Goal: Information Seeking & Learning: Learn about a topic

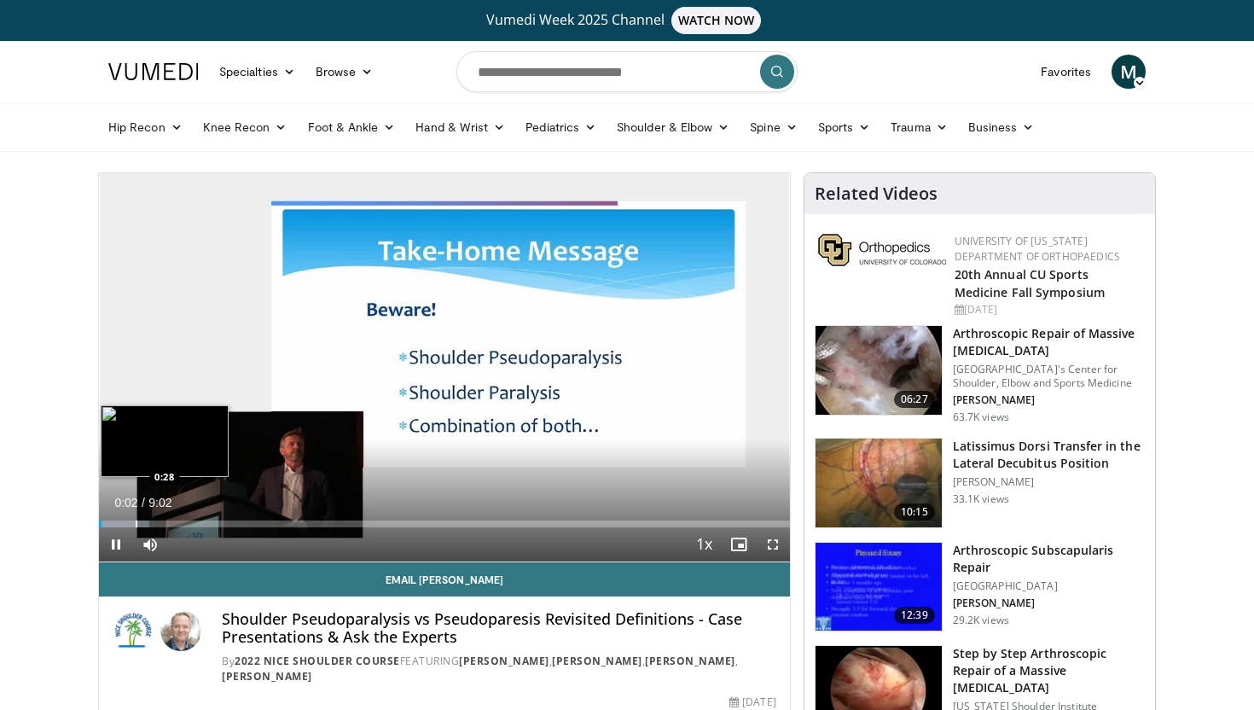
click at [136, 523] on div "Progress Bar" at bounding box center [137, 523] width 2 height 7
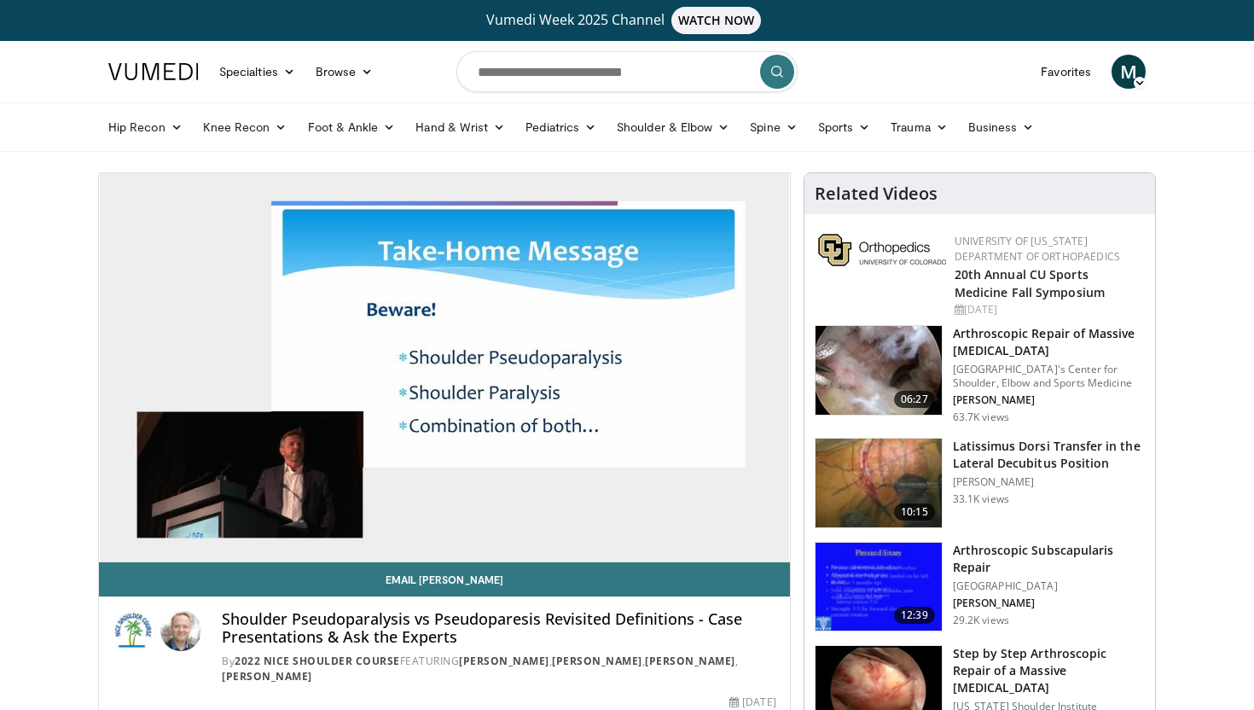
click at [160, 524] on div "10 seconds Tap to unmute" at bounding box center [444, 367] width 691 height 388
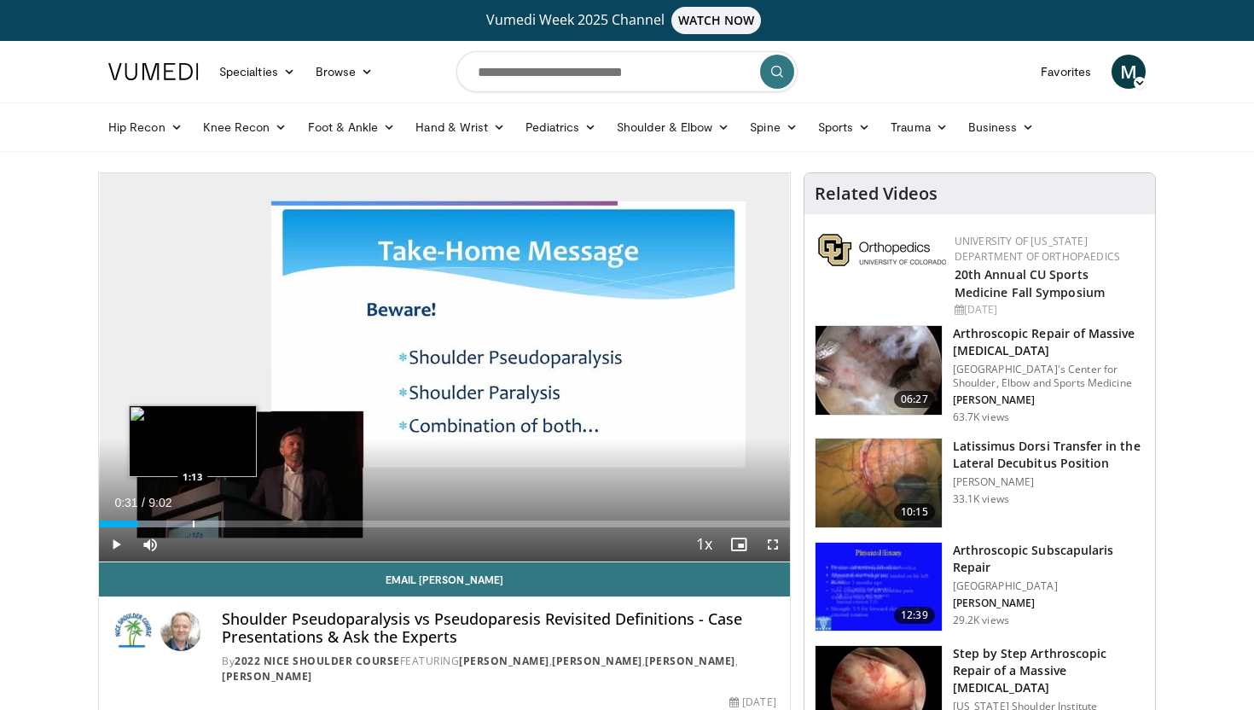
click at [193, 521] on div "Progress Bar" at bounding box center [194, 523] width 2 height 7
click at [119, 543] on span "Video Player" at bounding box center [116, 544] width 34 height 34
click at [772, 548] on span "Video Player" at bounding box center [773, 544] width 34 height 34
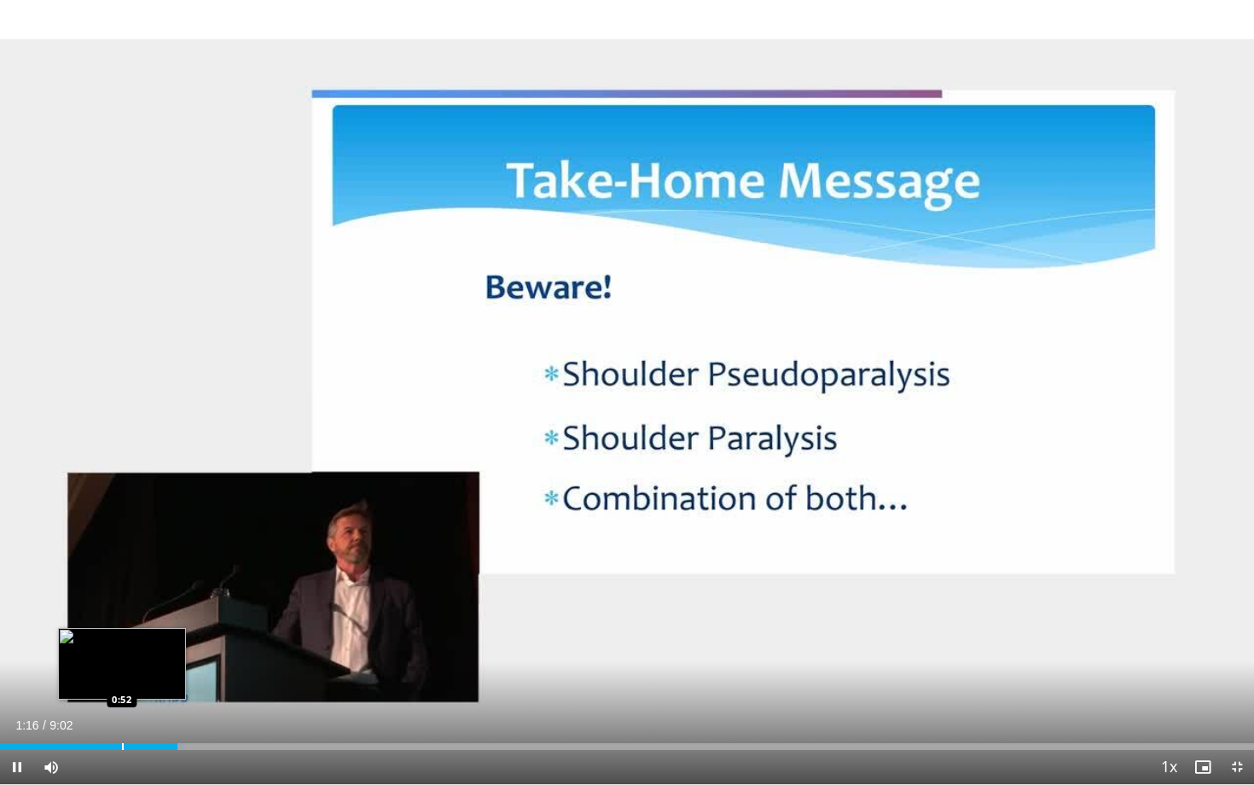
click at [122, 709] on div "Progress Bar" at bounding box center [123, 746] width 2 height 7
click at [98, 709] on div "Progress Bar" at bounding box center [99, 746] width 2 height 7
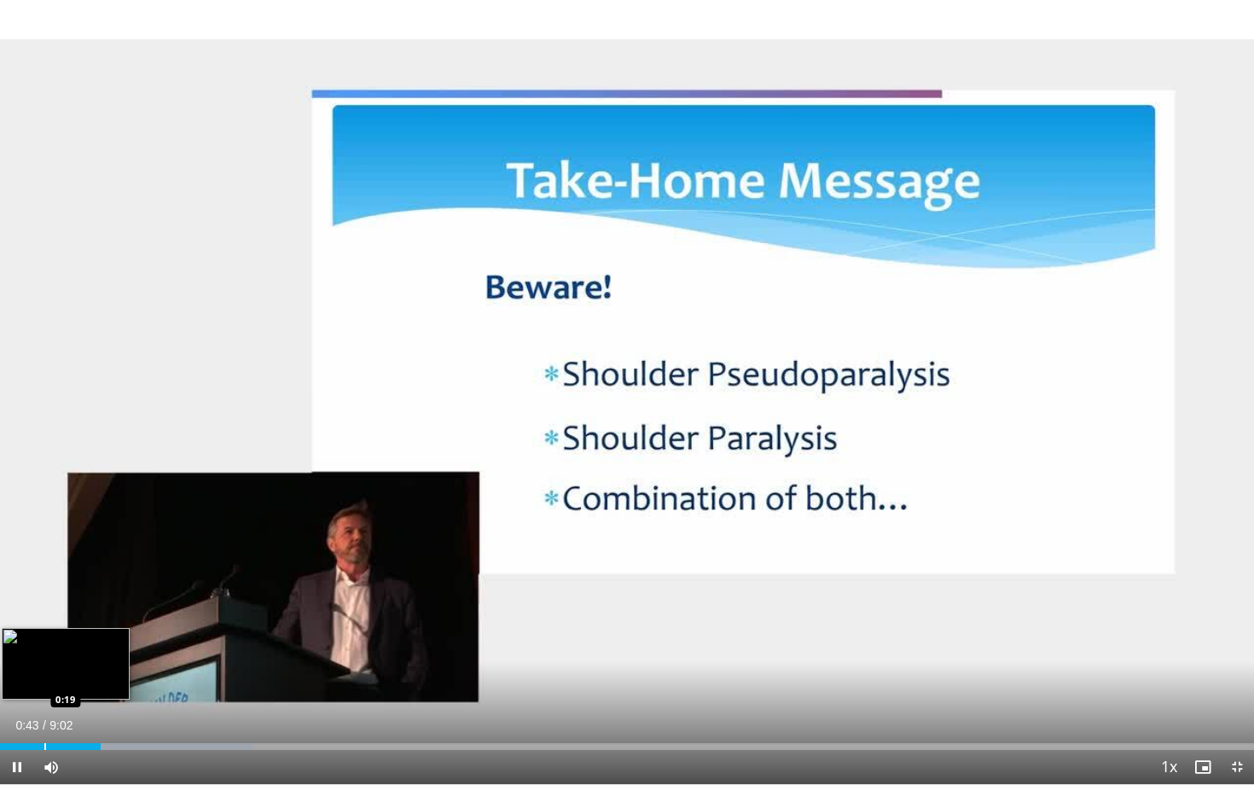
click at [44, 709] on div "Progress Bar" at bounding box center [45, 746] width 2 height 7
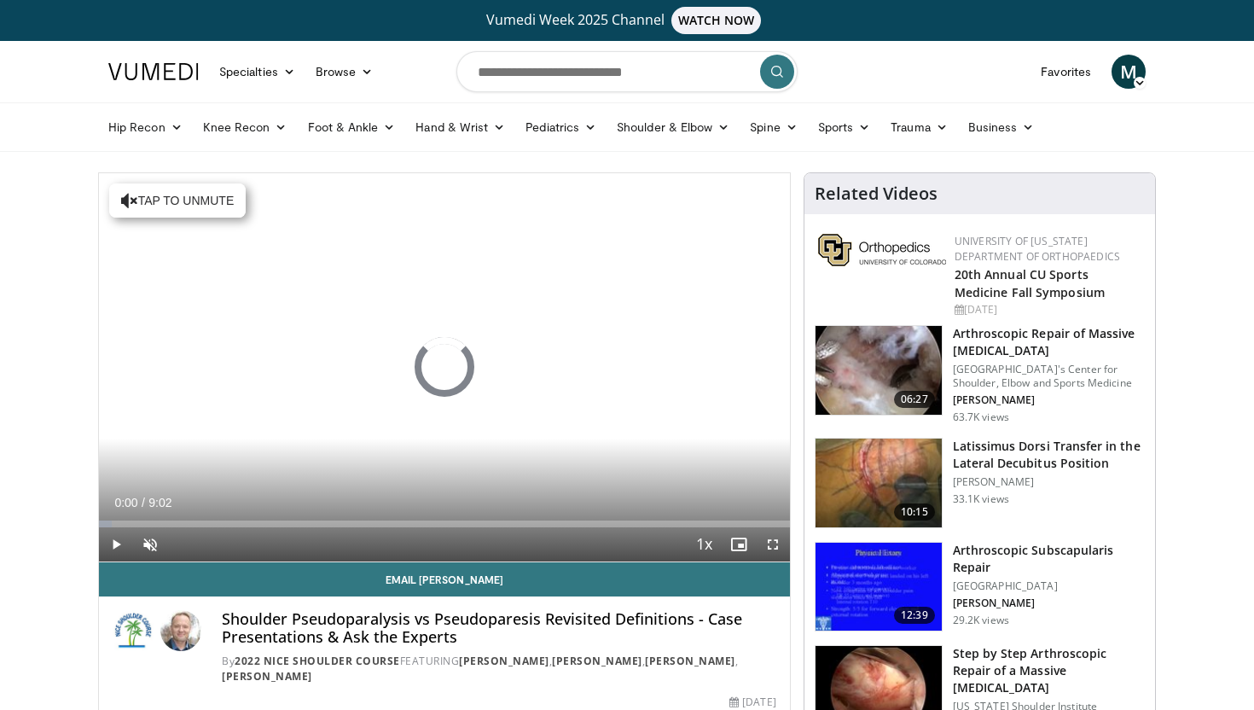
scroll to position [41, 0]
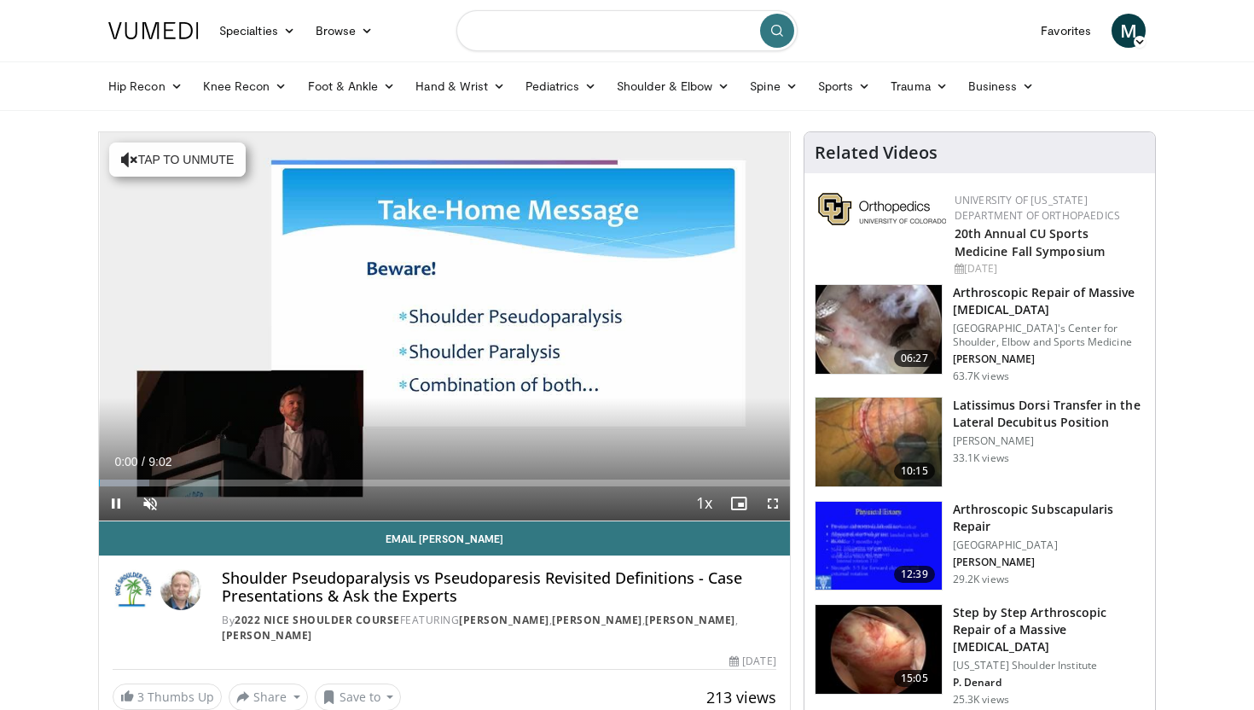
click at [613, 40] on input "Search topics, interventions" at bounding box center [626, 30] width 341 height 41
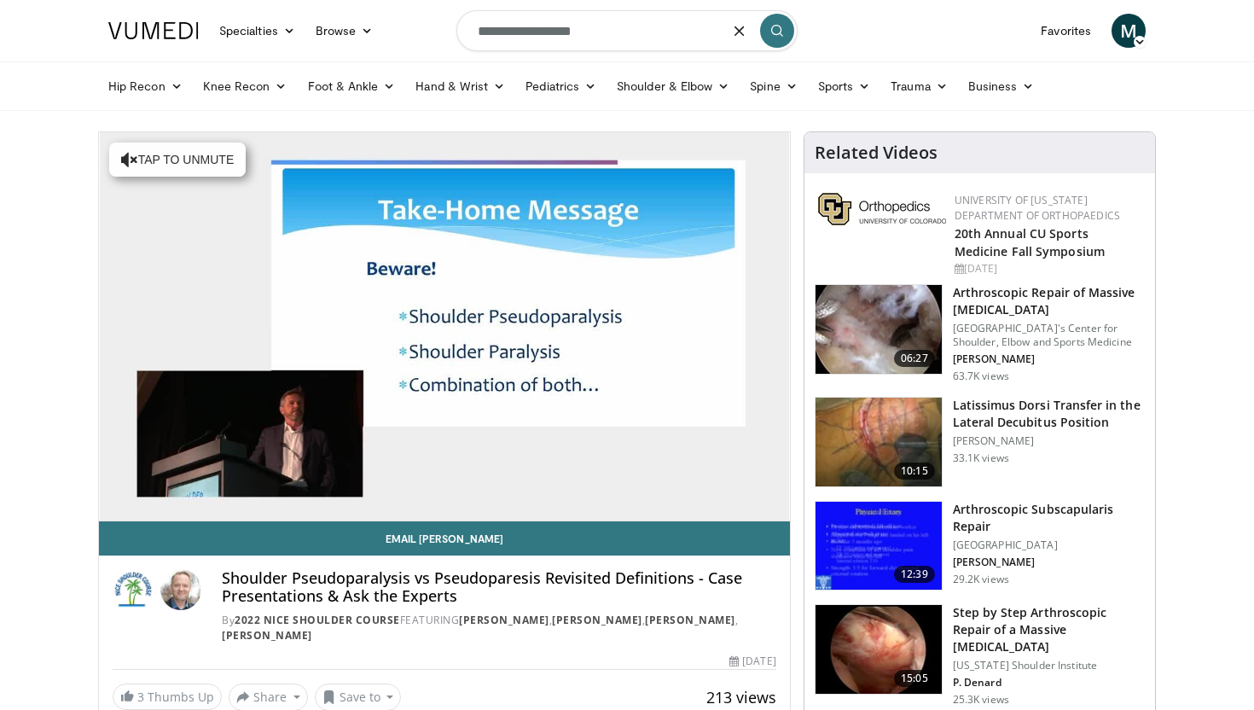
type input "**********"
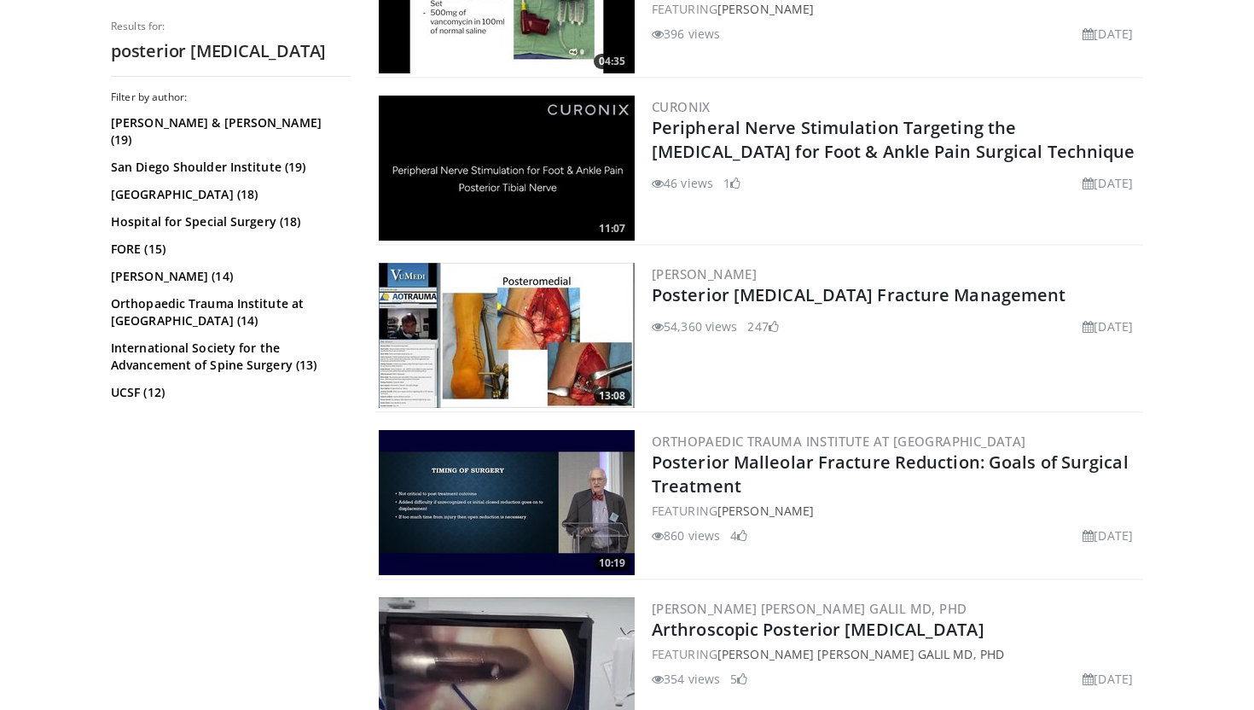
scroll to position [1151, 0]
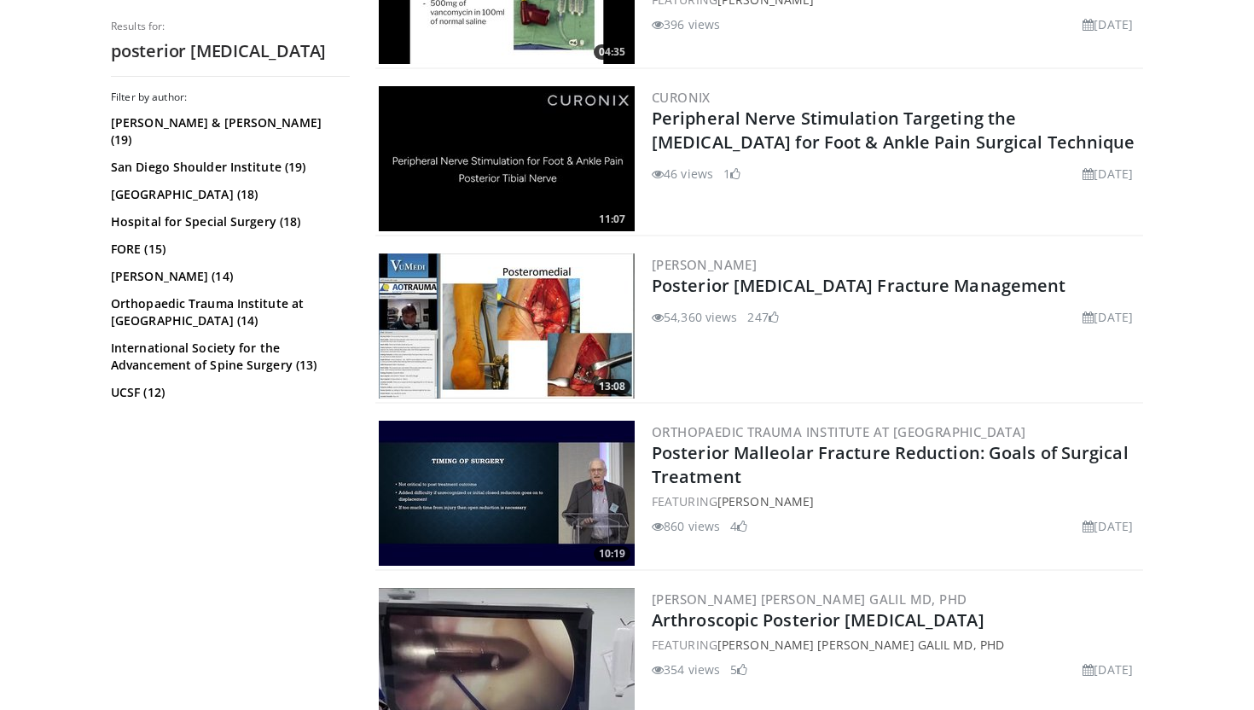
click at [424, 309] on img at bounding box center [507, 325] width 256 height 145
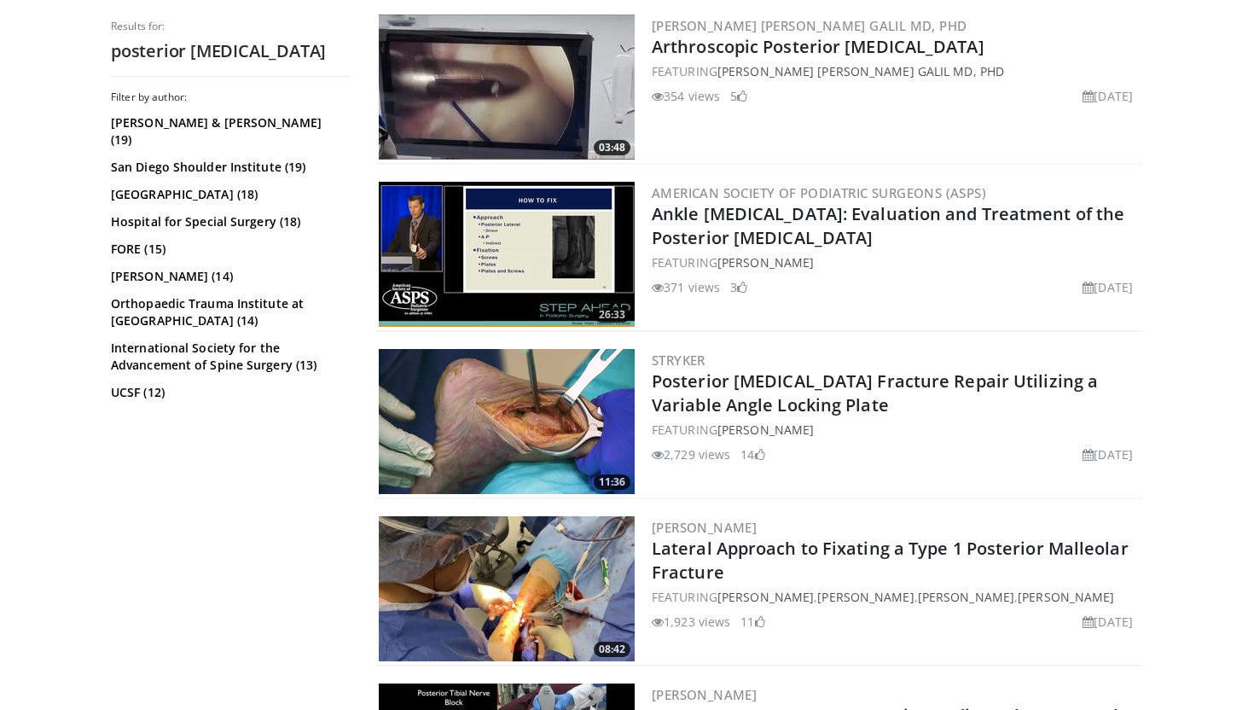
scroll to position [1727, 0]
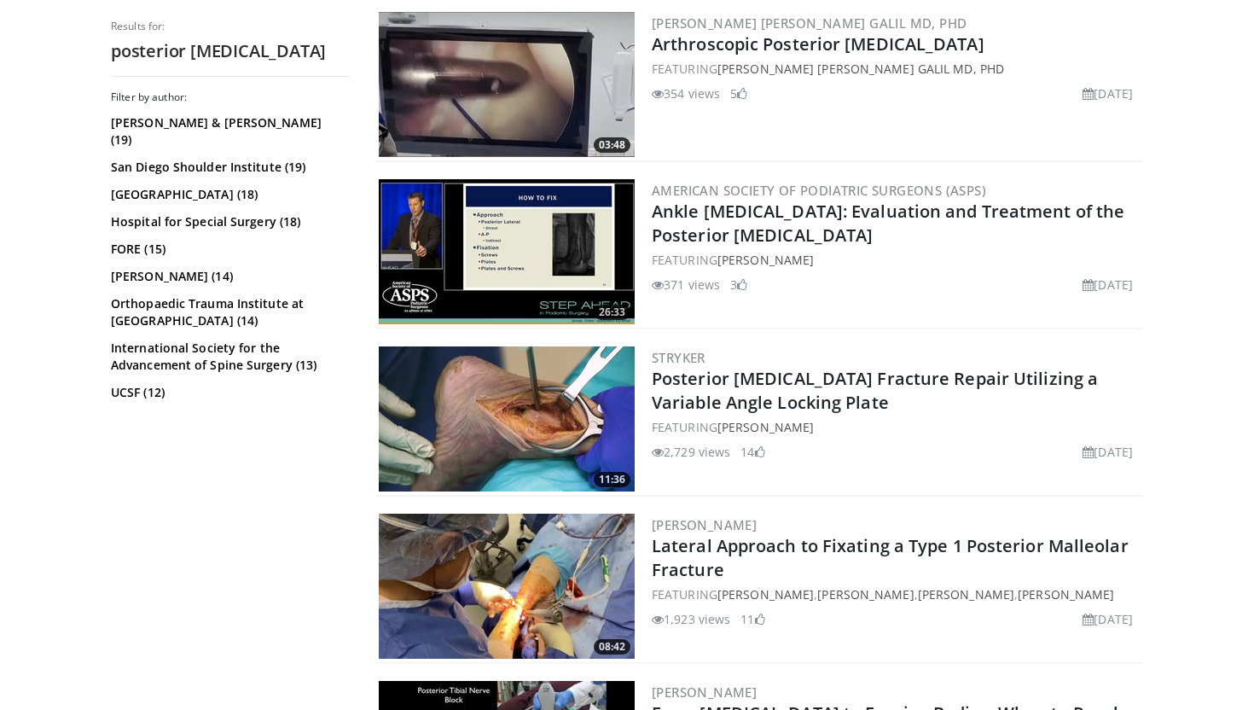
click at [514, 426] on img at bounding box center [507, 418] width 256 height 145
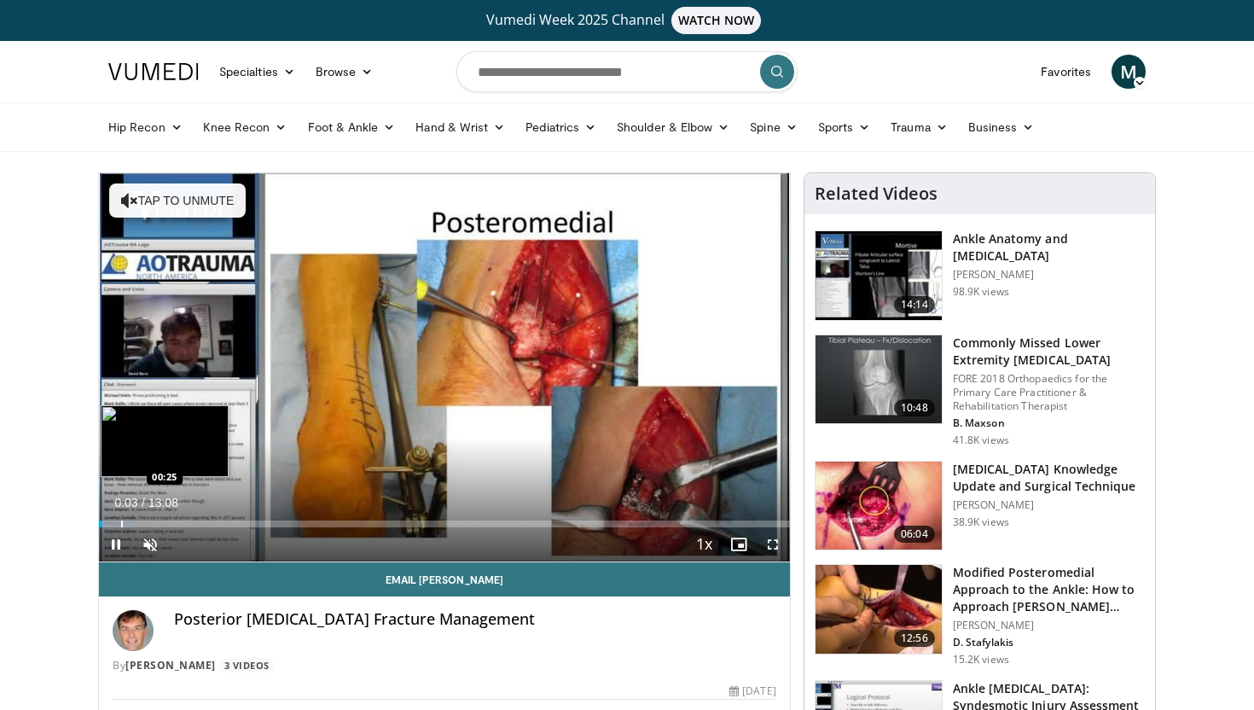
click at [120, 520] on div "Progress Bar" at bounding box center [116, 523] width 35 height 7
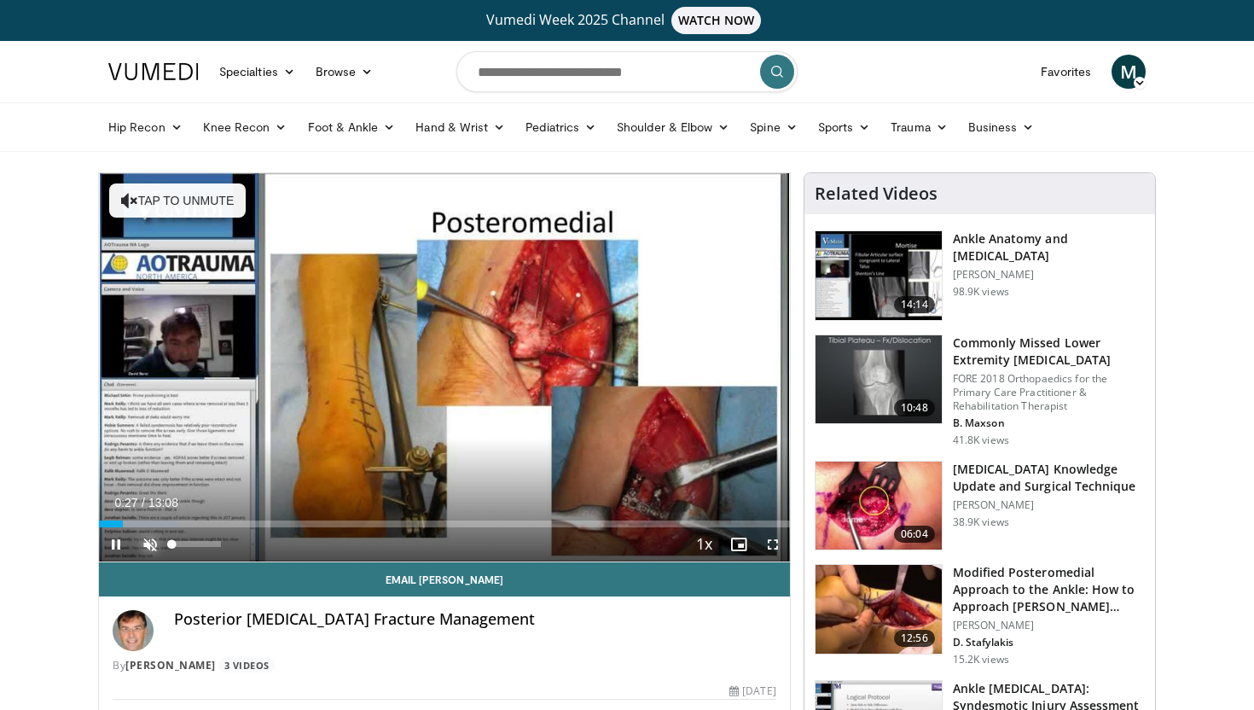
click at [152, 548] on span "Video Player" at bounding box center [150, 544] width 34 height 34
click at [202, 544] on div "Volume Level" at bounding box center [195, 544] width 49 height 6
click at [773, 544] on span "Video Player" at bounding box center [773, 544] width 34 height 34
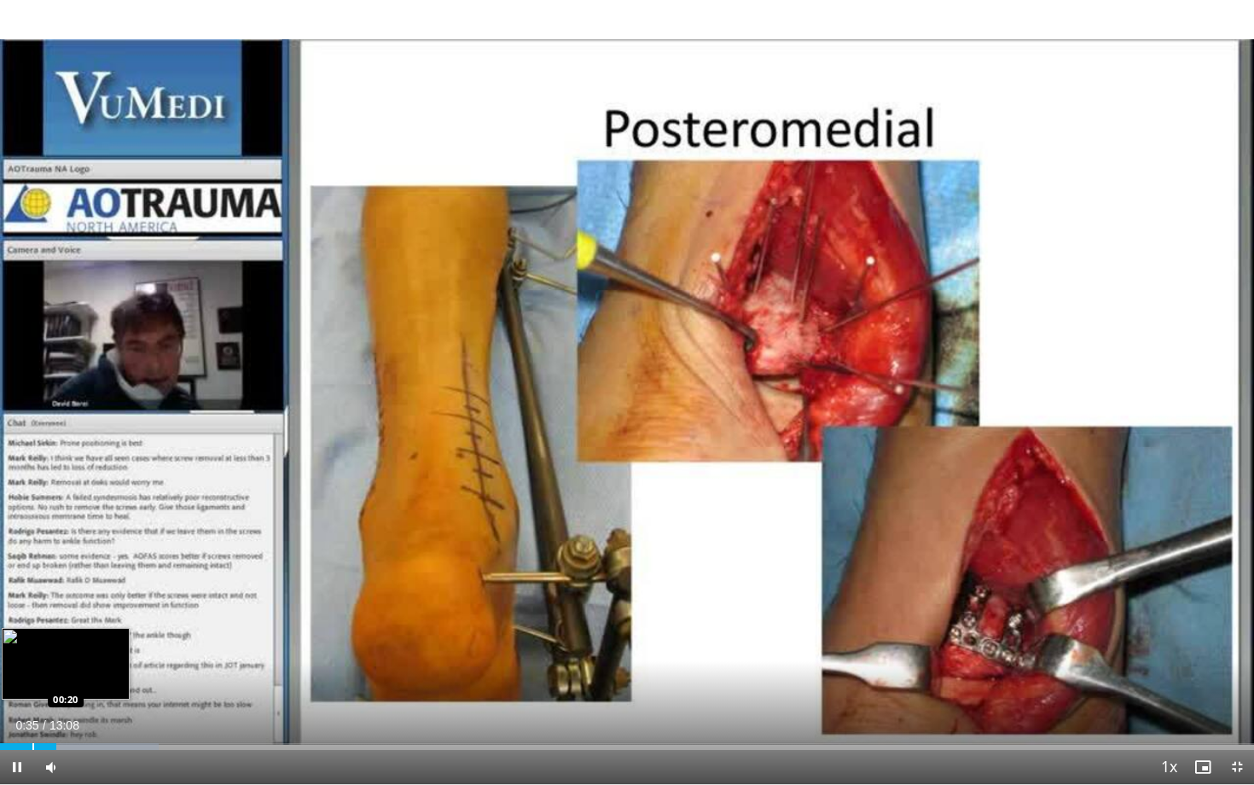
click at [32, 709] on div "Progress Bar" at bounding box center [33, 746] width 2 height 7
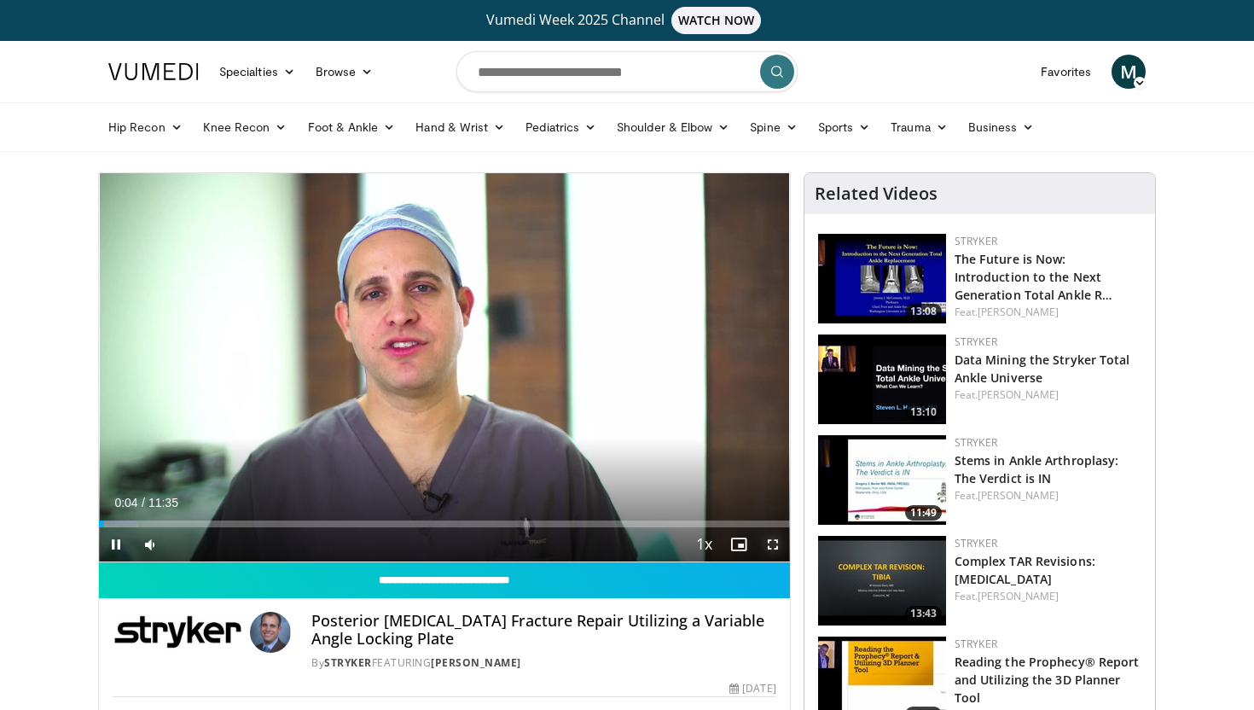
click at [772, 543] on span "Video Player" at bounding box center [773, 544] width 34 height 34
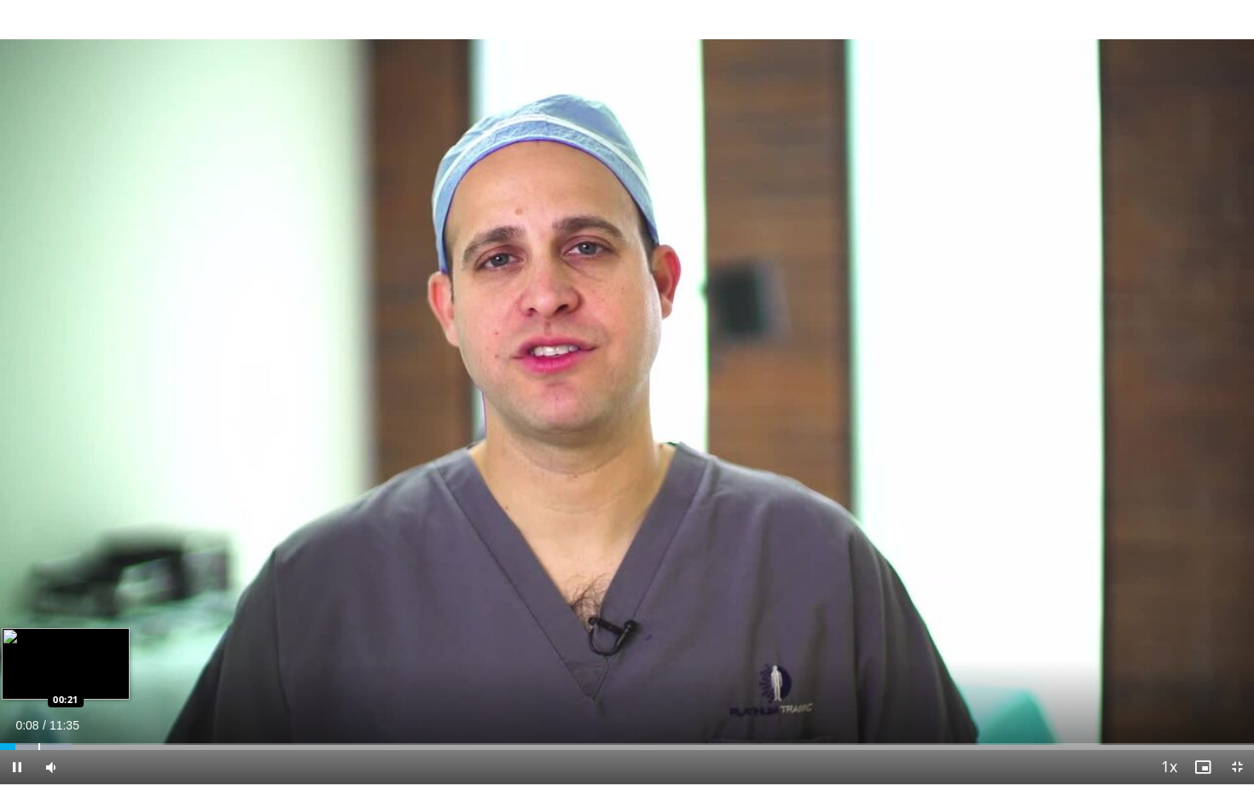
click at [38, 709] on div "Progress Bar" at bounding box center [39, 746] width 2 height 7
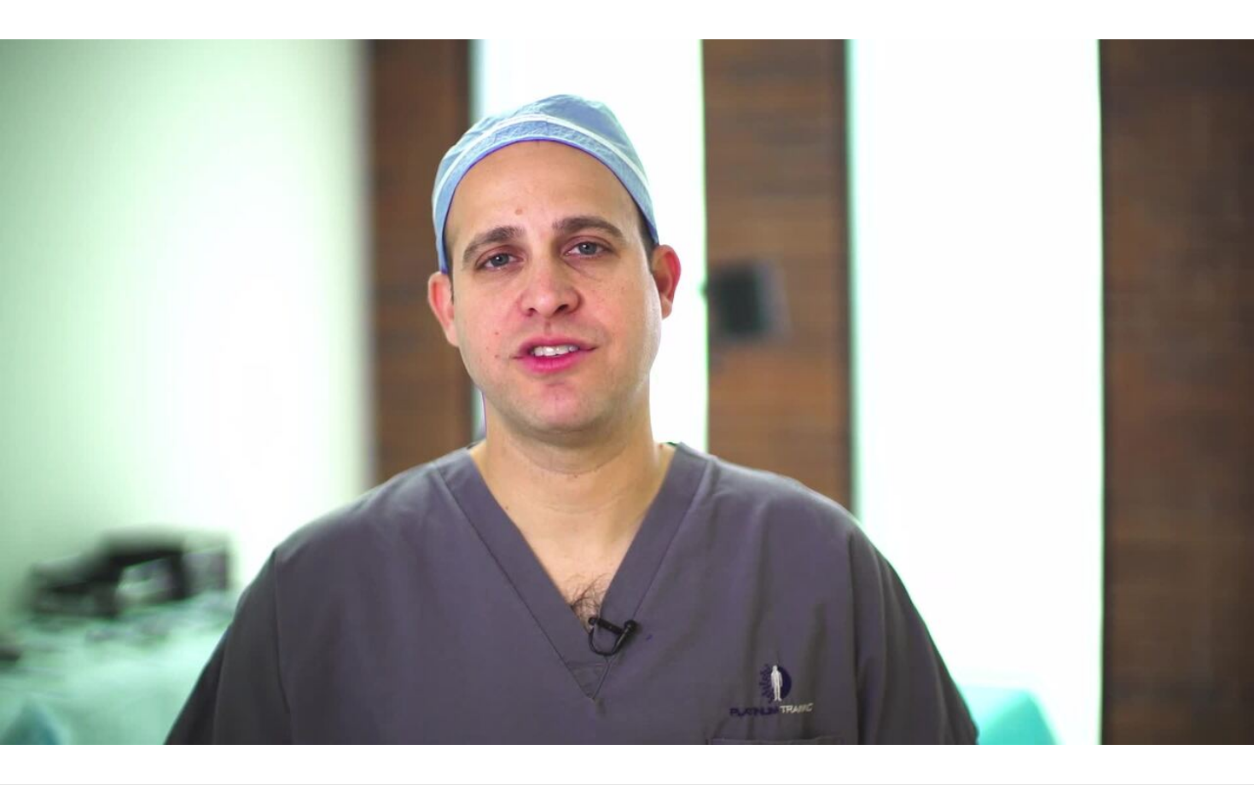
click at [84, 709] on div "10 seconds Tap to unmute" at bounding box center [627, 392] width 1254 height 784
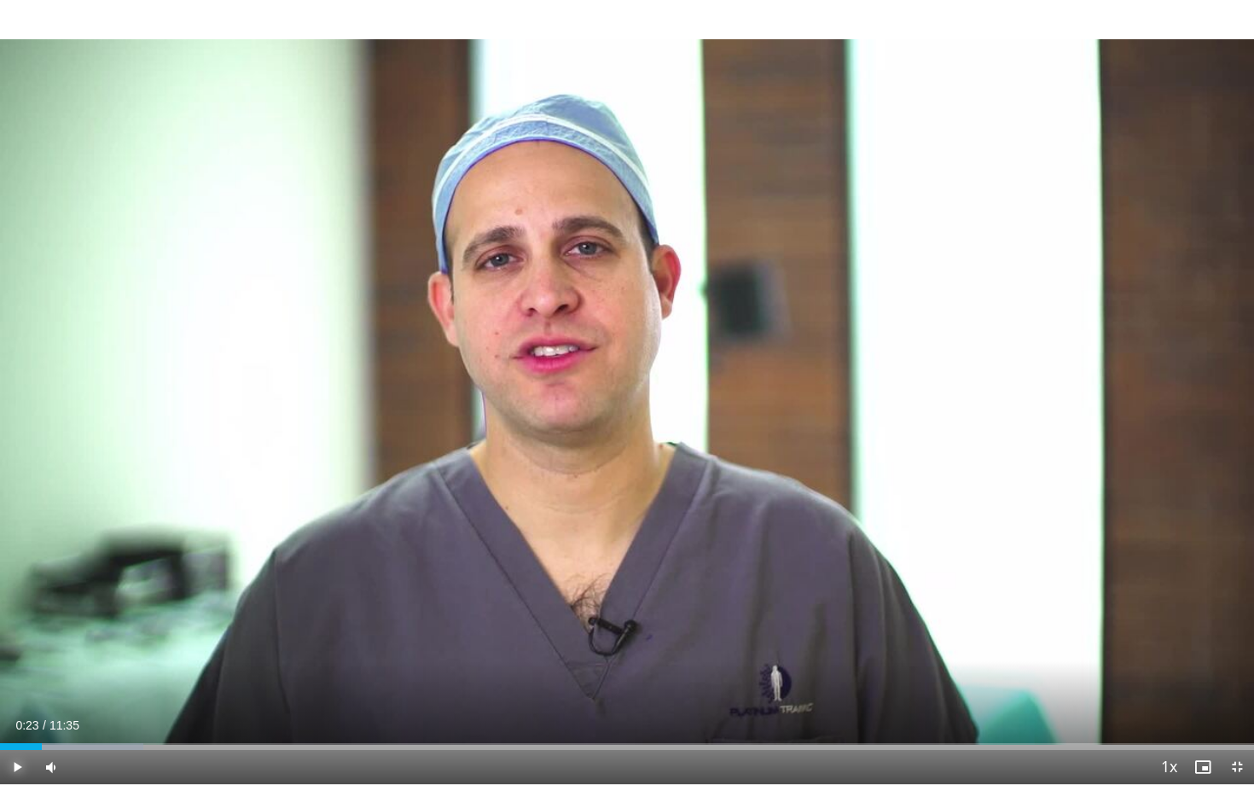
click at [15, 709] on span "Video Player" at bounding box center [17, 767] width 34 height 34
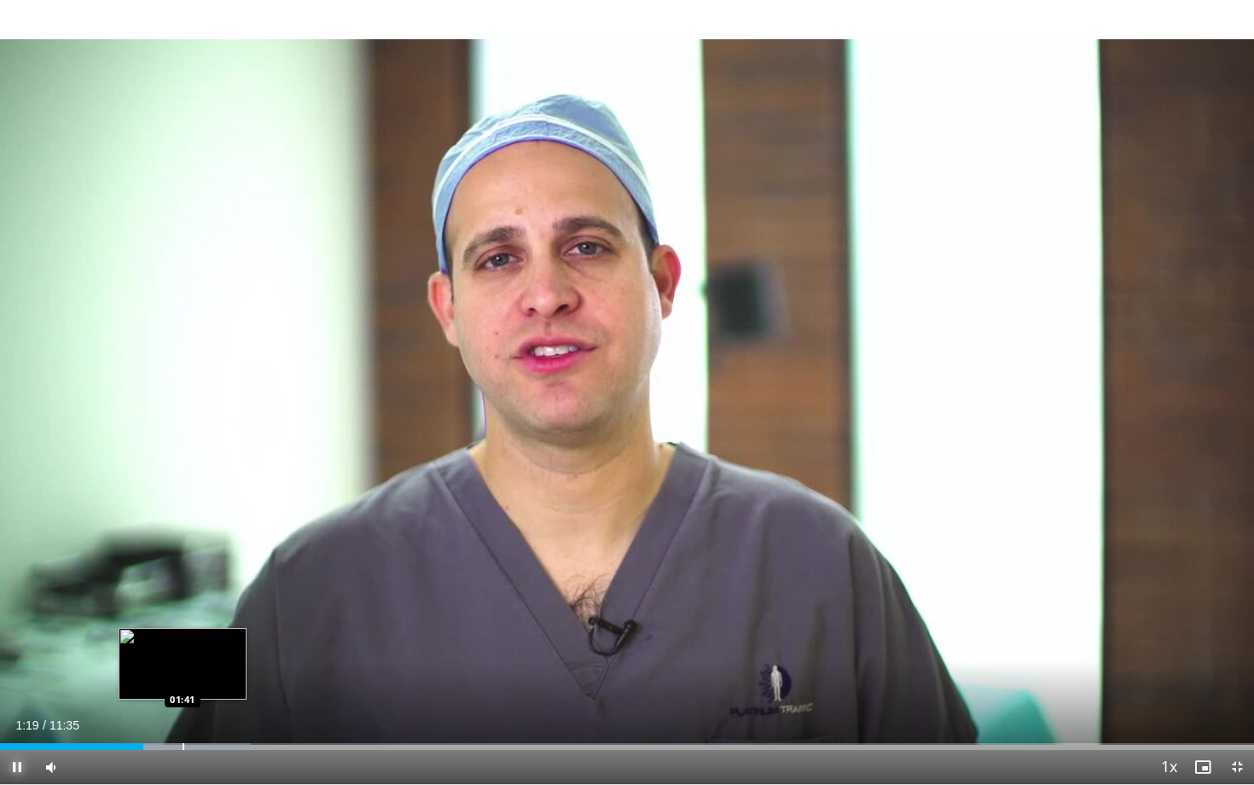
click at [183, 709] on div "Progress Bar" at bounding box center [184, 746] width 2 height 7
click at [238, 709] on div "Progress Bar" at bounding box center [239, 746] width 2 height 7
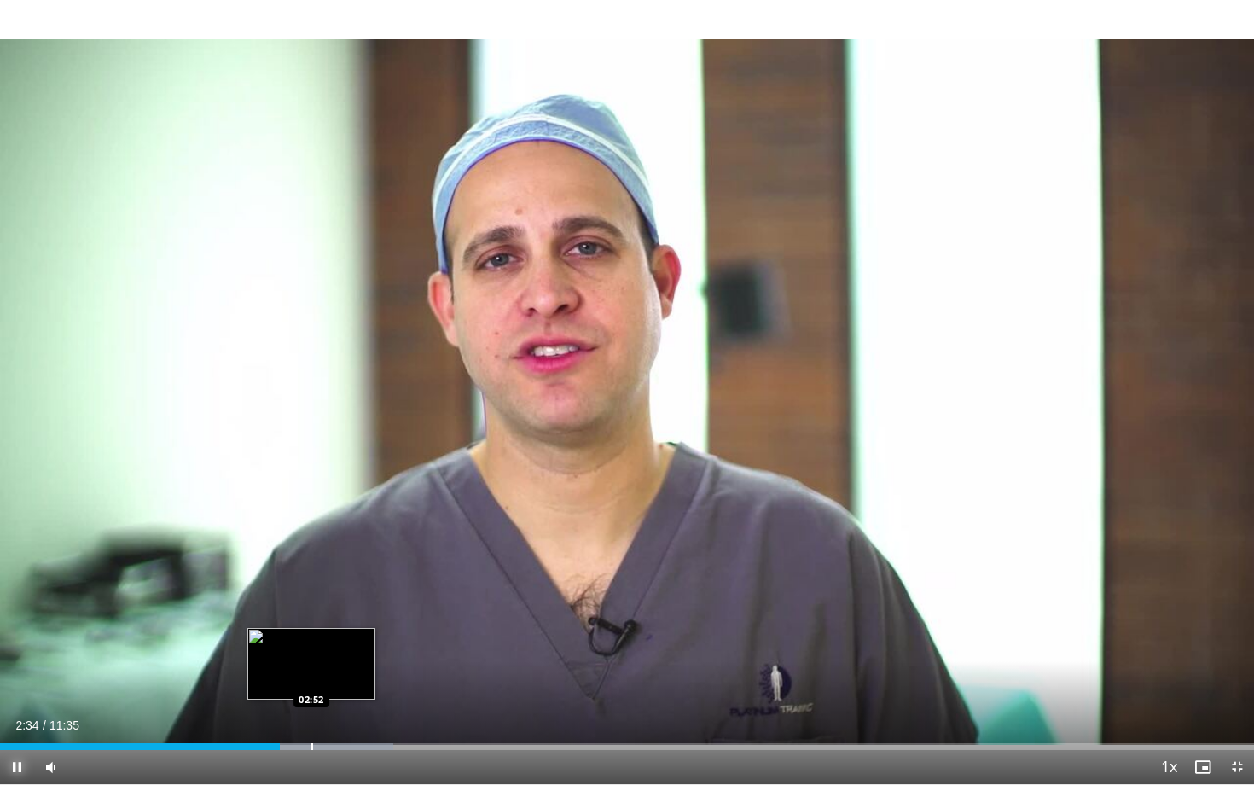
click at [311, 709] on div "Progress Bar" at bounding box center [312, 746] width 2 height 7
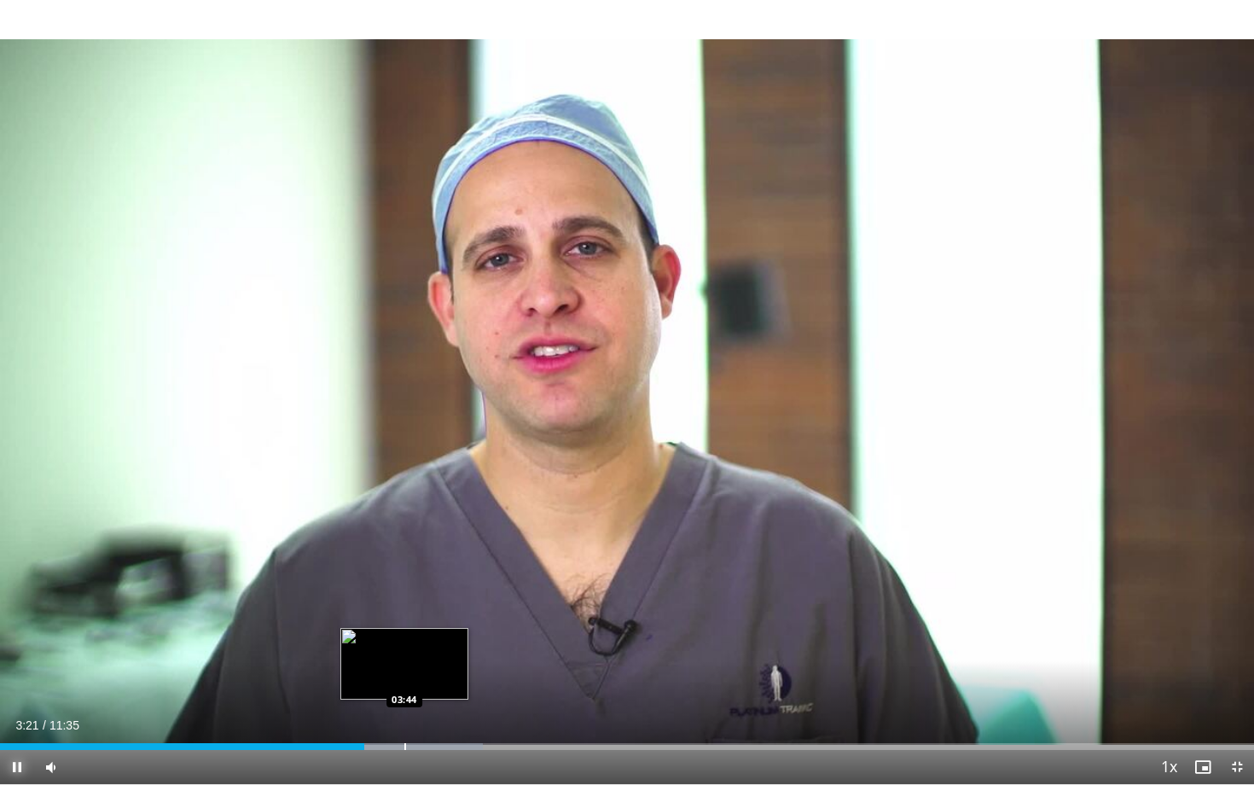
click at [404, 709] on div "Progress Bar" at bounding box center [405, 746] width 2 height 7
click at [375, 709] on div "Progress Bar" at bounding box center [376, 746] width 2 height 7
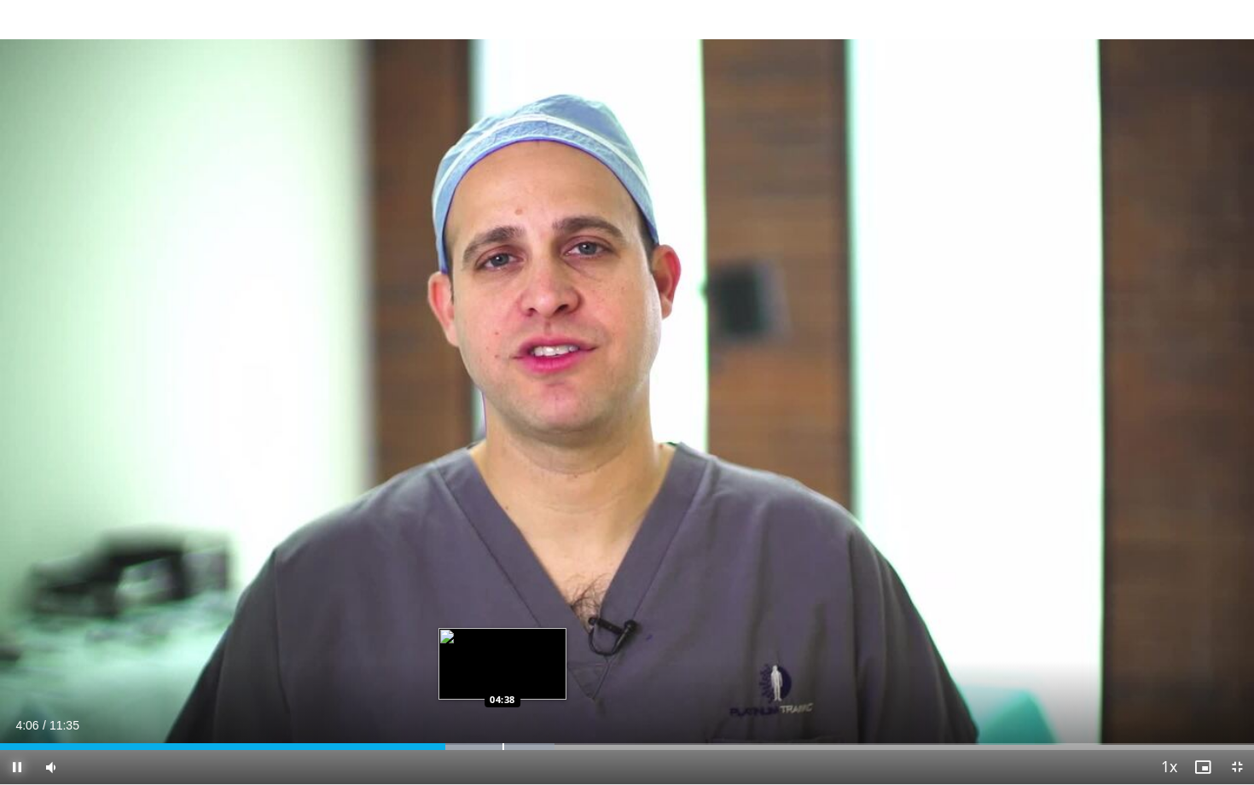
click at [503, 709] on div "Progress Bar" at bounding box center [504, 746] width 2 height 7
click at [554, 709] on div "Progress Bar" at bounding box center [555, 746] width 2 height 7
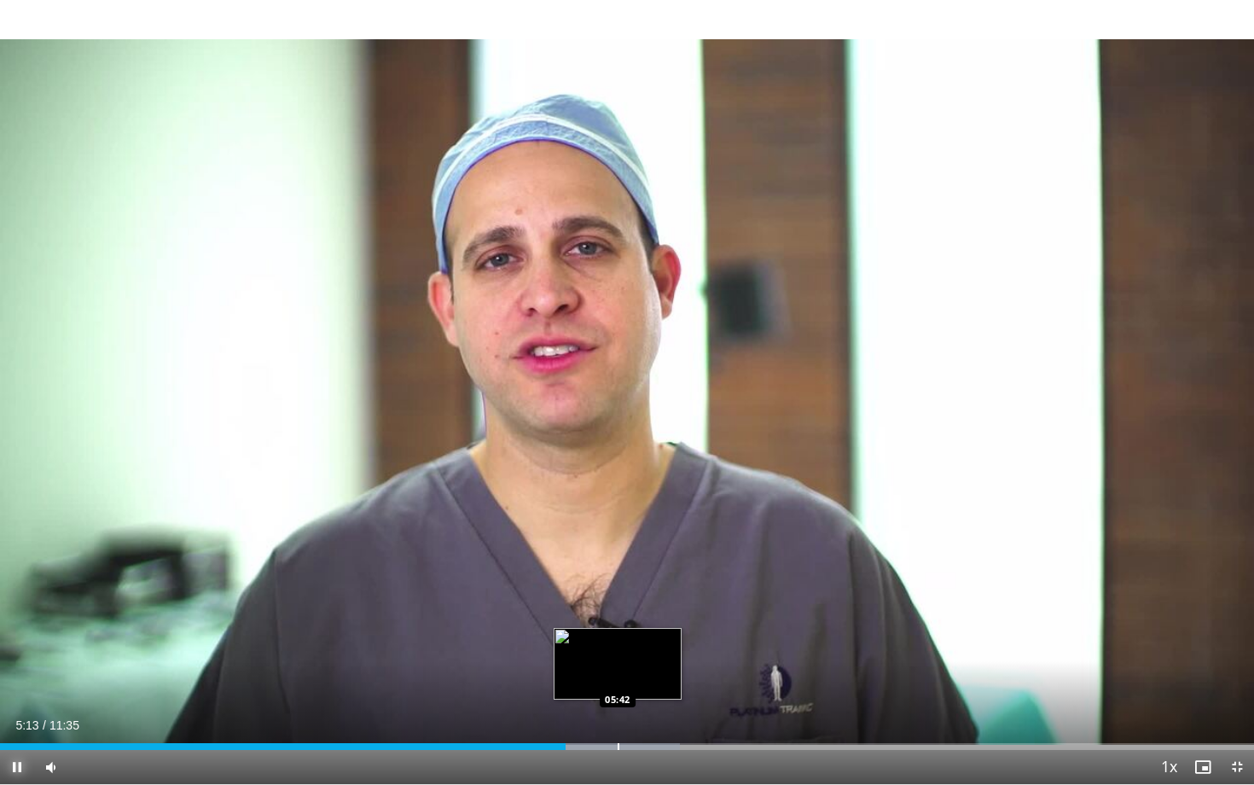
click at [618, 709] on div "Progress Bar" at bounding box center [619, 746] width 2 height 7
click at [680, 709] on div "Progress Bar" at bounding box center [681, 746] width 2 height 7
click at [622, 709] on div "06:21" at bounding box center [344, 746] width 689 height 7
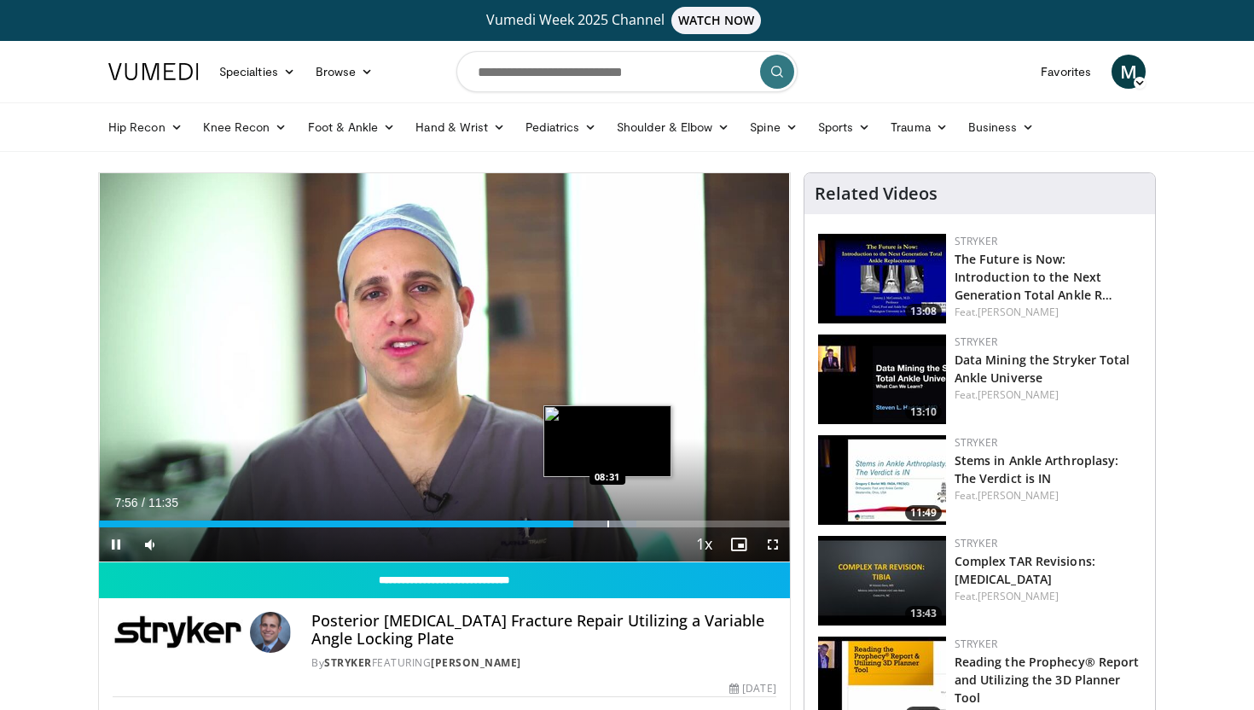
click at [607, 525] on div "Progress Bar" at bounding box center [608, 523] width 2 height 7
click at [578, 525] on div "Progress Bar" at bounding box center [579, 523] width 2 height 7
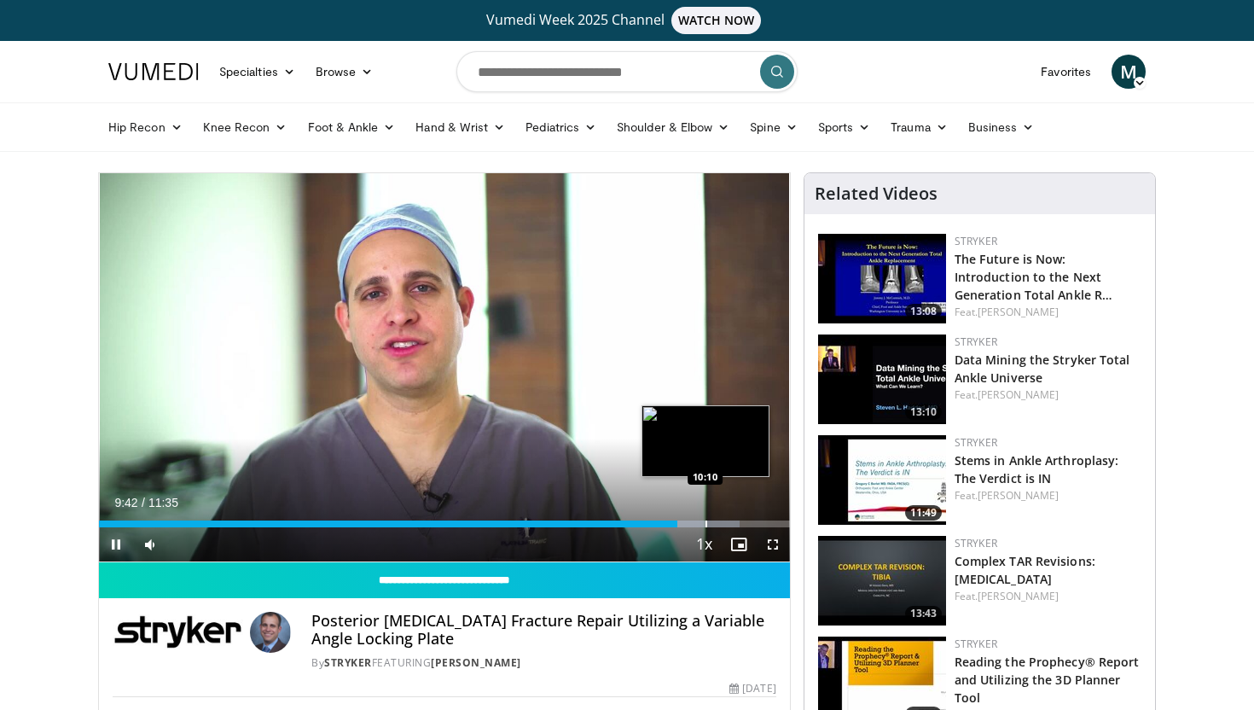
click at [706, 522] on div "Progress Bar" at bounding box center [707, 523] width 2 height 7
click at [718, 521] on div "Progress Bar" at bounding box center [719, 523] width 2 height 7
click at [725, 523] on div "Progress Bar" at bounding box center [726, 523] width 2 height 7
click at [718, 522] on div "Progress Bar" at bounding box center [719, 523] width 2 height 7
